Goal: Connect with others: Participate in discussion

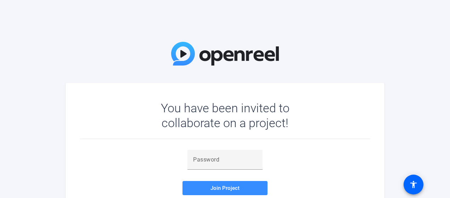
drag, startPoint x: 284, startPoint y: 50, endPoint x: 268, endPoint y: 80, distance: 33.9
click at [284, 53] on div "You have been invited to collaborate on a project! Join Project Accept the invi…" at bounding box center [225, 99] width 450 height 198
click at [255, 156] on input "text" at bounding box center [225, 159] width 64 height 9
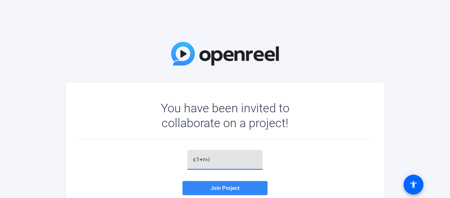
type input "c1+r=i"
click at [238, 191] on span "Join Project" at bounding box center [224, 188] width 29 height 6
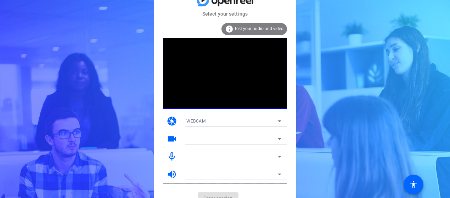
click at [323, 77] on div "Select your settings info Test your audio and video camera WEBCAM videocam mic_…" at bounding box center [225, 99] width 450 height 198
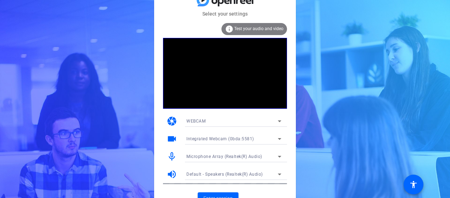
click at [89, 88] on div "Select your settings info Test your audio and video camera WEBCAM videocam Inte…" at bounding box center [225, 99] width 450 height 198
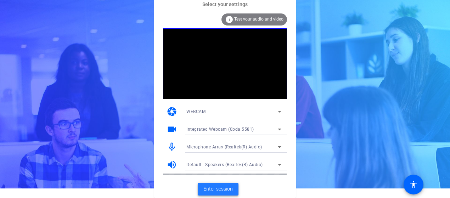
click at [206, 183] on span at bounding box center [218, 189] width 41 height 17
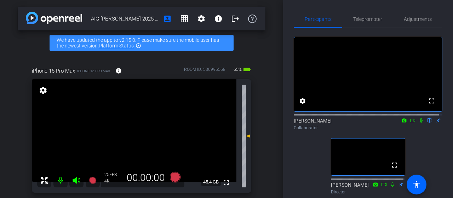
click at [311, 171] on div "fullscreen settings [PERSON_NAME] flip Collaborator fullscreen [PERSON_NAME] Di…" at bounding box center [368, 144] width 149 height 233
click at [295, 159] on div "fullscreen settings [PERSON_NAME] flip Collaborator fullscreen [PERSON_NAME] Di…" at bounding box center [368, 144] width 149 height 233
click at [419, 123] on icon at bounding box center [422, 120] width 6 height 5
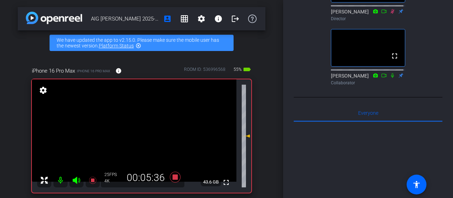
scroll to position [338, 0]
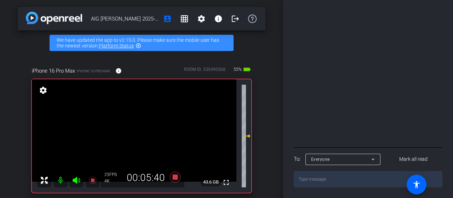
click at [449, 42] on div "Participants Teleprompter Adjustments fullscreen settings [PERSON_NAME] flip Co…" at bounding box center [368, 99] width 170 height 198
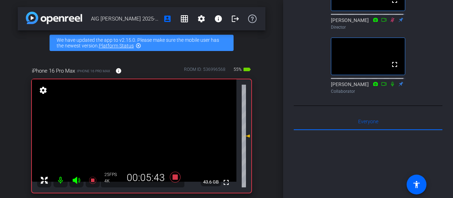
scroll to position [0, 0]
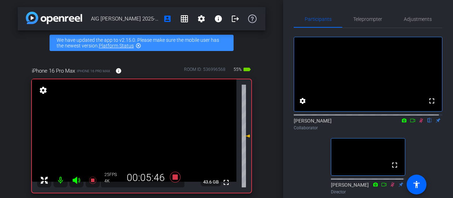
click at [424, 155] on div "fullscreen settings [PERSON_NAME] flip Collaborator fullscreen [PERSON_NAME] Di…" at bounding box center [368, 144] width 149 height 233
click at [419, 123] on icon at bounding box center [422, 120] width 6 height 5
click at [420, 123] on icon at bounding box center [421, 120] width 3 height 5
click at [429, 144] on div "fullscreen settings [PERSON_NAME] flip Collaborator No Video [PERSON_NAME] Dire…" at bounding box center [368, 144] width 149 height 233
drag, startPoint x: 419, startPoint y: 128, endPoint x: 360, endPoint y: 11, distance: 131.0
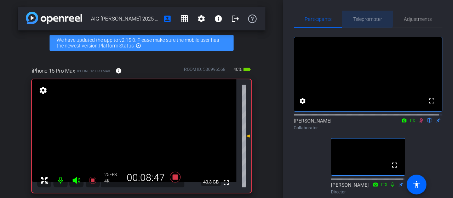
click at [360, 11] on span "Teleprompter" at bounding box center [367, 19] width 29 height 17
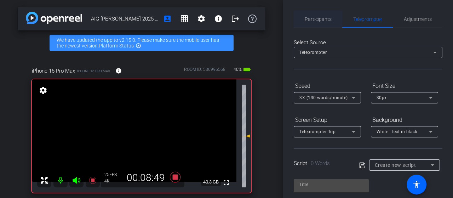
click at [325, 19] on span "Participants" at bounding box center [318, 19] width 27 height 5
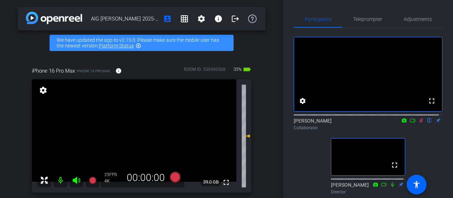
click at [420, 123] on icon at bounding box center [422, 120] width 4 height 5
click at [419, 123] on icon at bounding box center [422, 120] width 6 height 5
click at [420, 123] on icon at bounding box center [422, 120] width 4 height 5
